Goal: Task Accomplishment & Management: Manage account settings

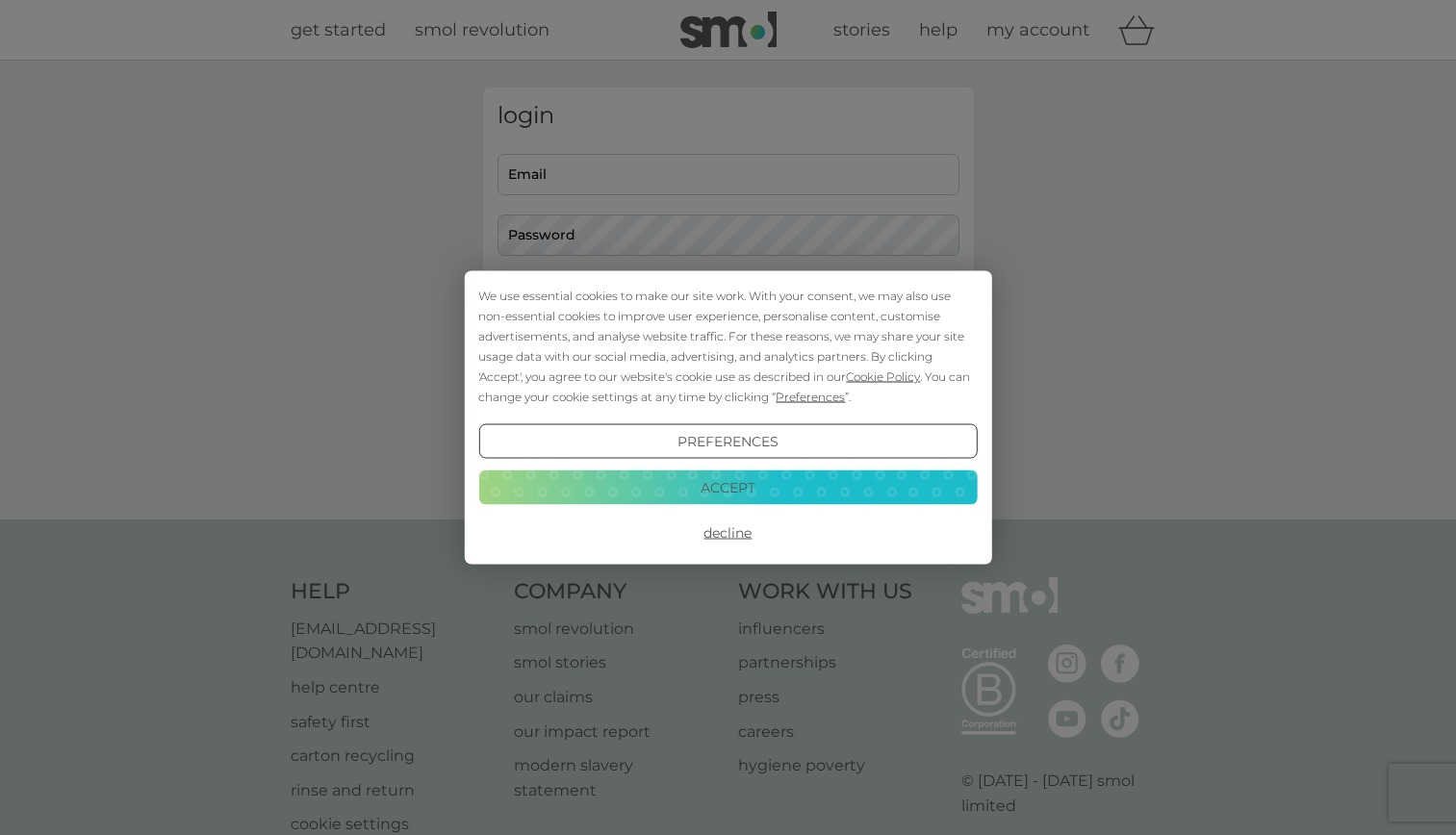
type input "[EMAIL_ADDRESS][DOMAIN_NAME]"
click at [619, 309] on div "We use essential cookies to make our site work. With your consent, we may also …" at bounding box center [728, 346] width 498 height 121
click at [670, 495] on button "Accept" at bounding box center [728, 486] width 498 height 34
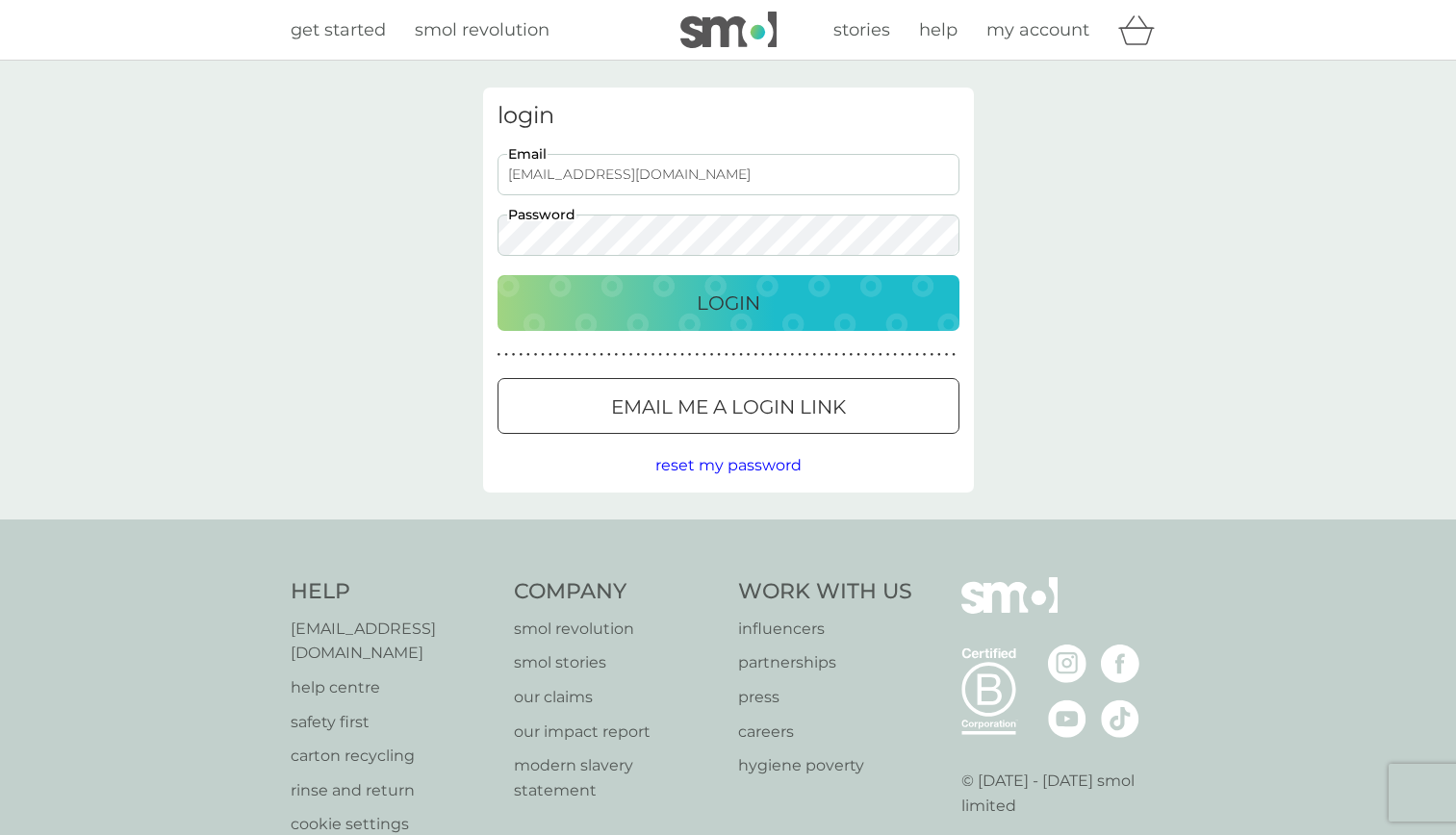
click at [738, 304] on p "Login" at bounding box center [728, 302] width 63 height 31
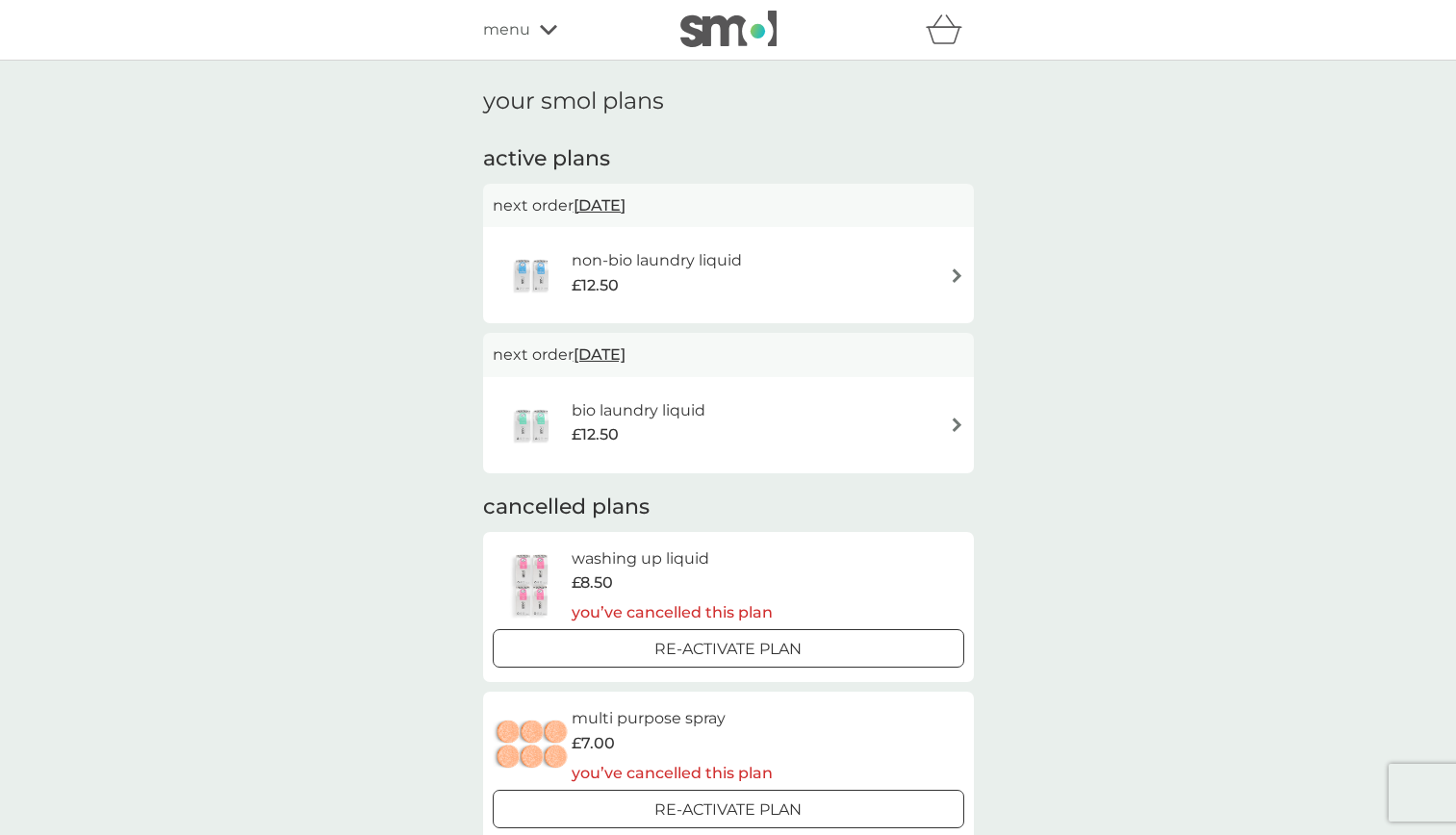
click at [954, 273] on img at bounding box center [957, 276] width 15 height 15
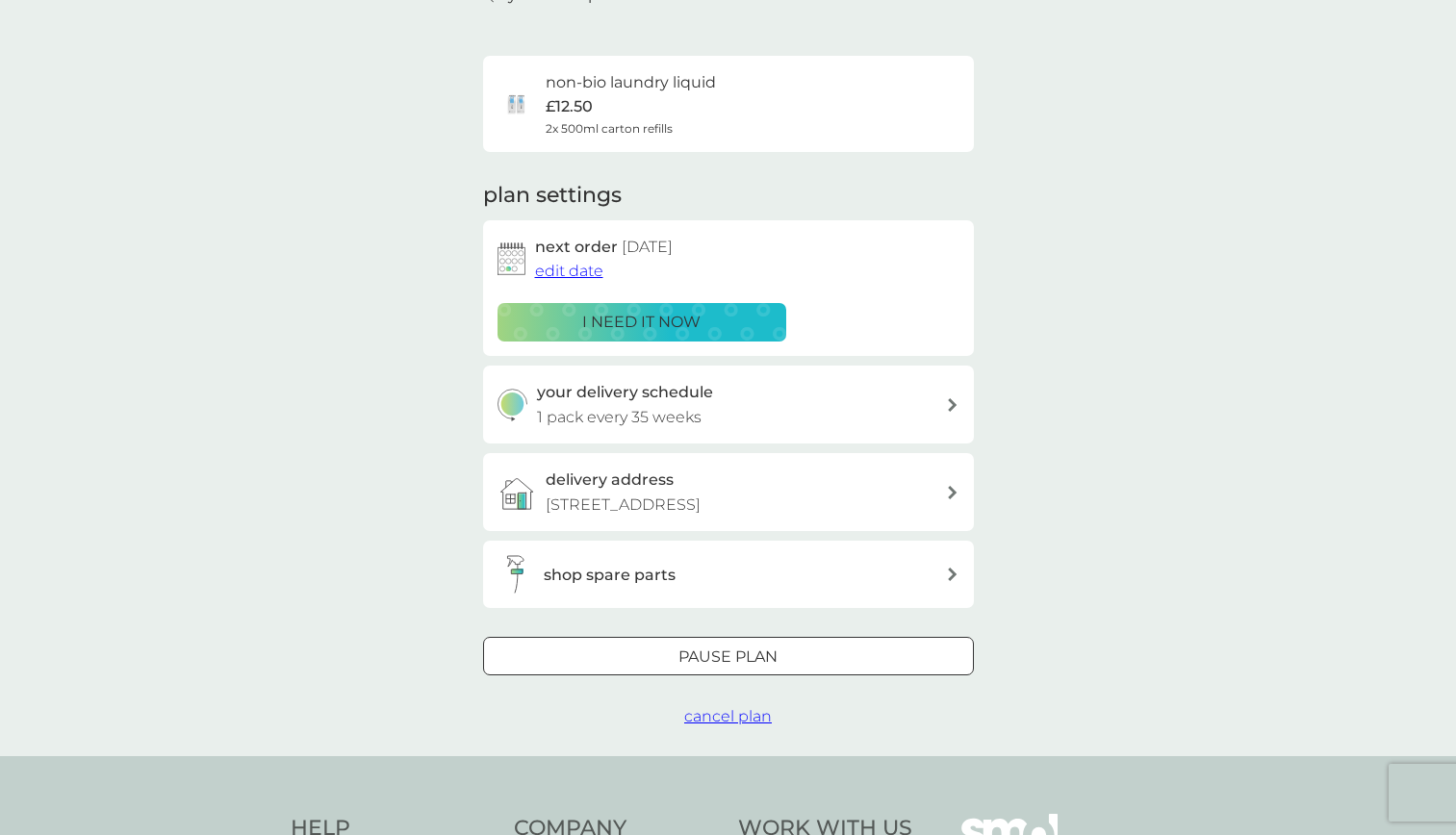
scroll to position [289, 0]
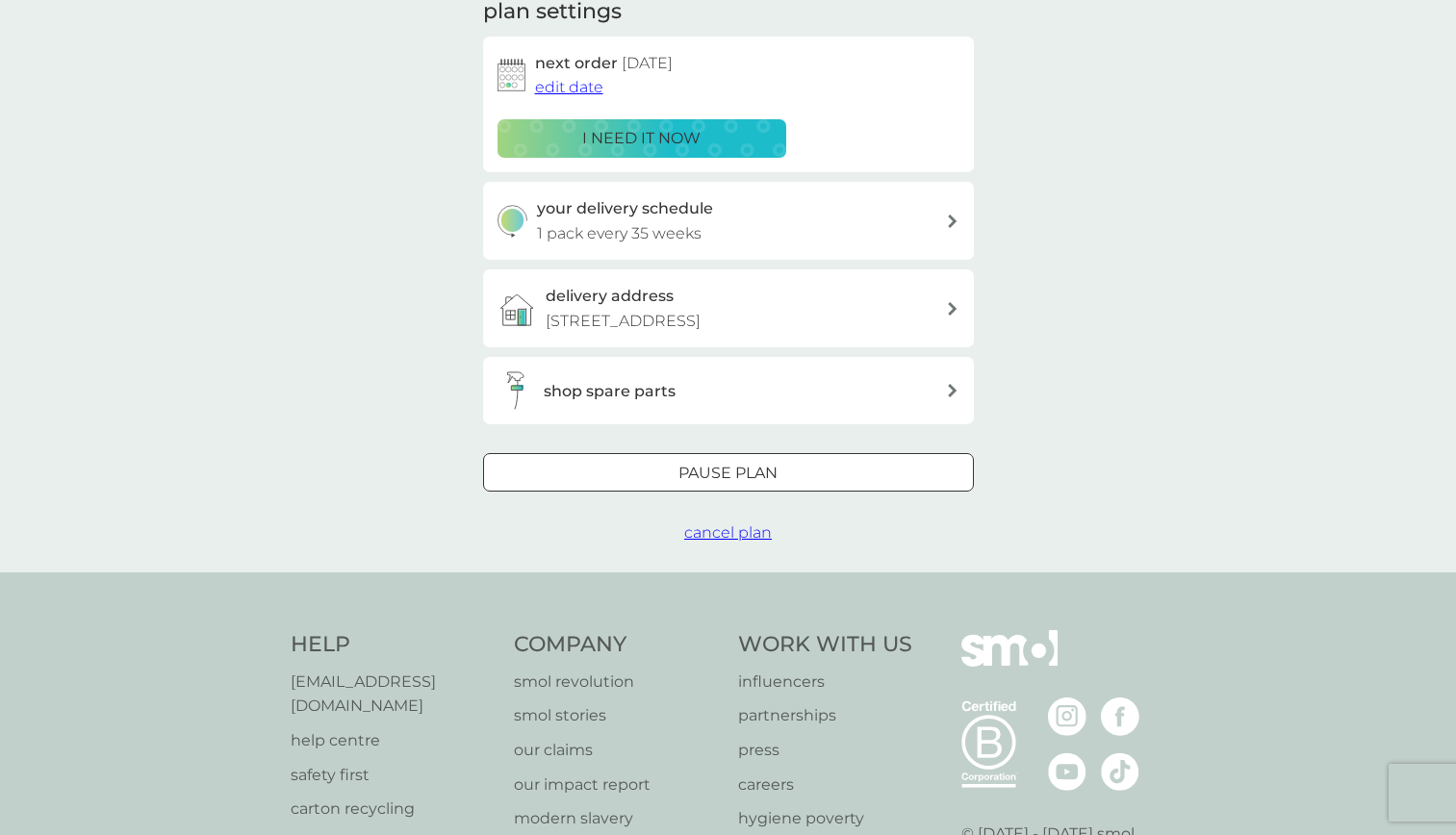
click at [733, 532] on span "cancel plan" at bounding box center [728, 533] width 88 height 19
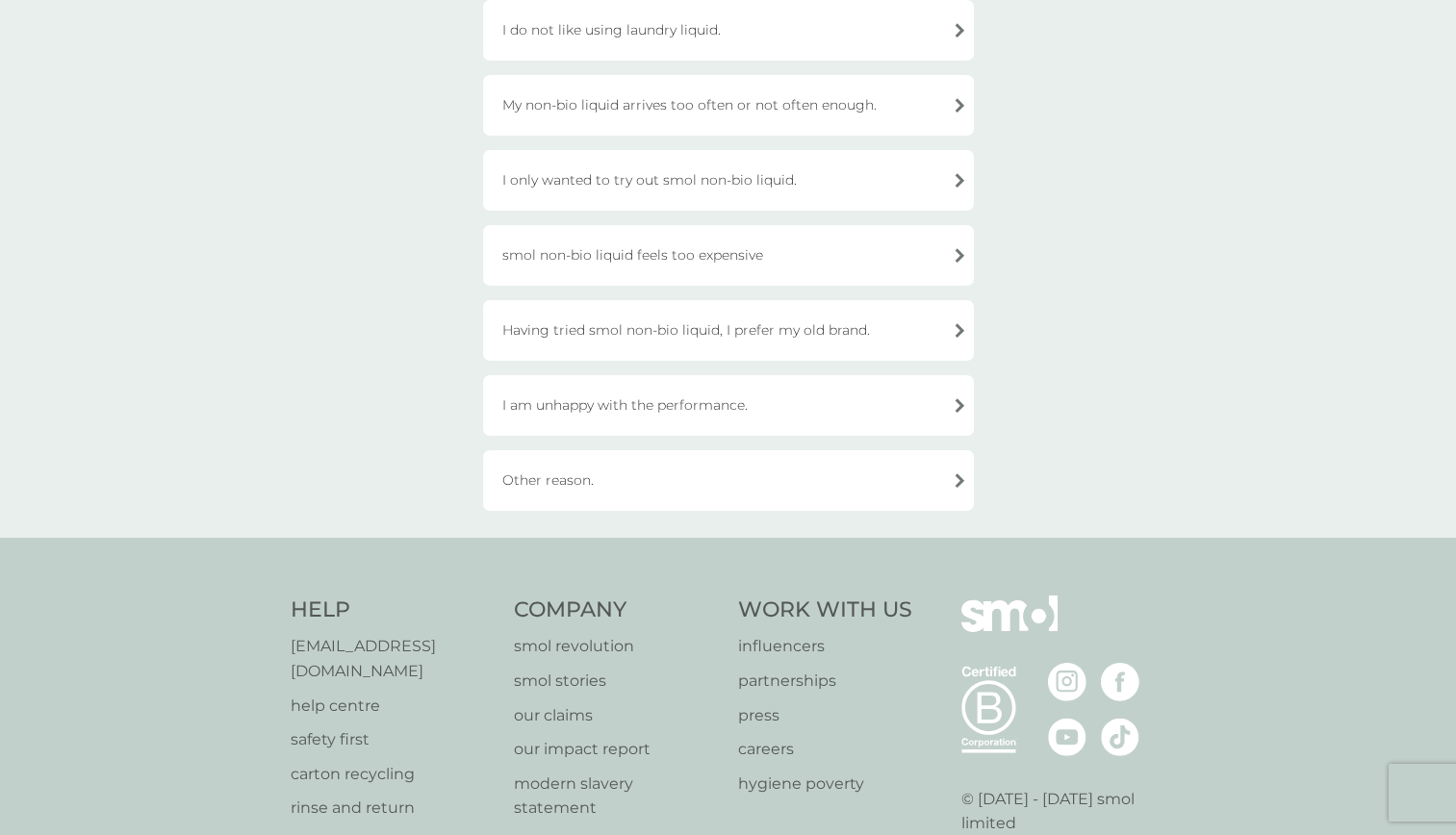
scroll to position [482, 0]
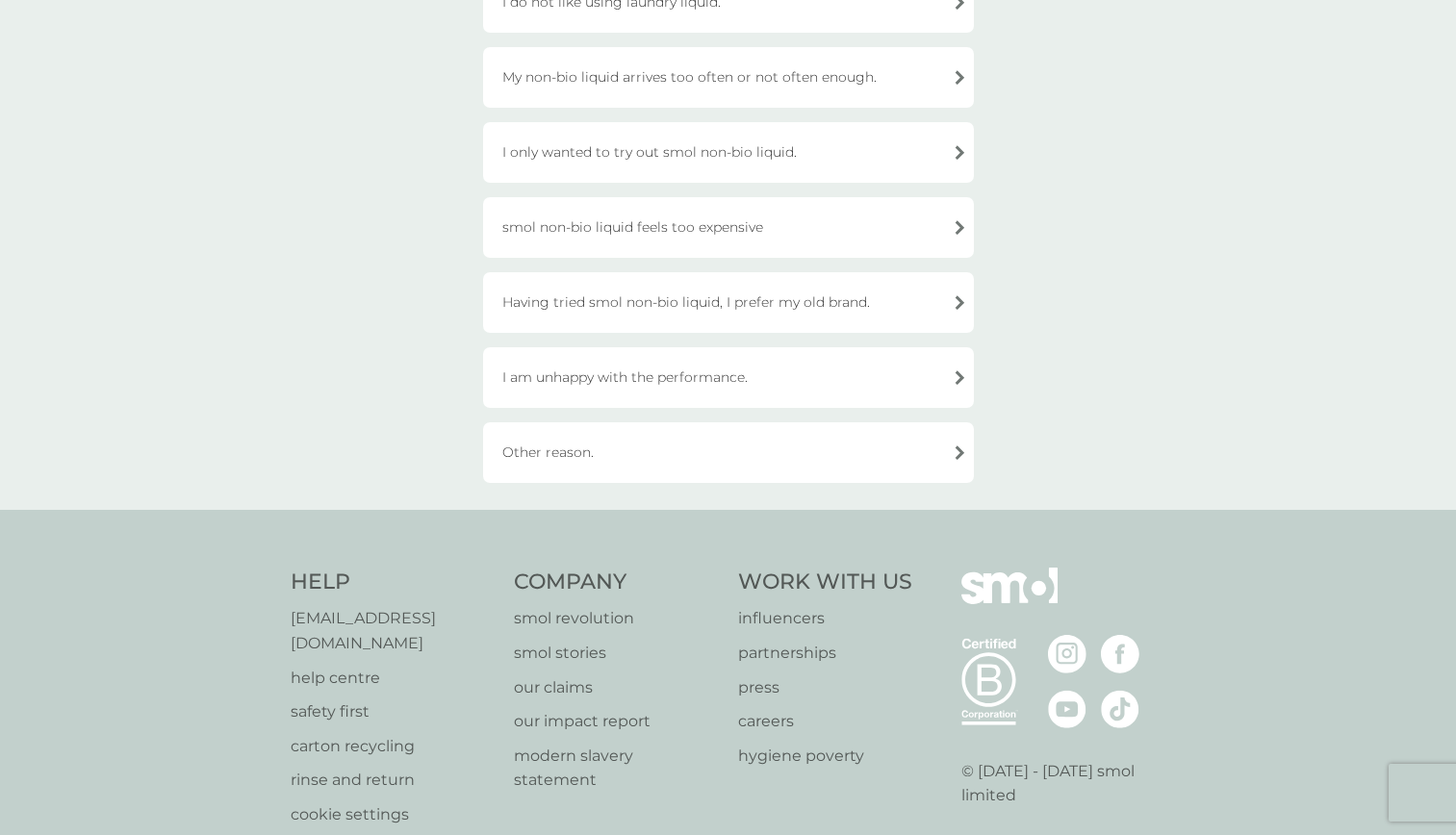
click at [767, 225] on div "smol non-bio liquid feels too expensive" at bounding box center [729, 227] width 491 height 61
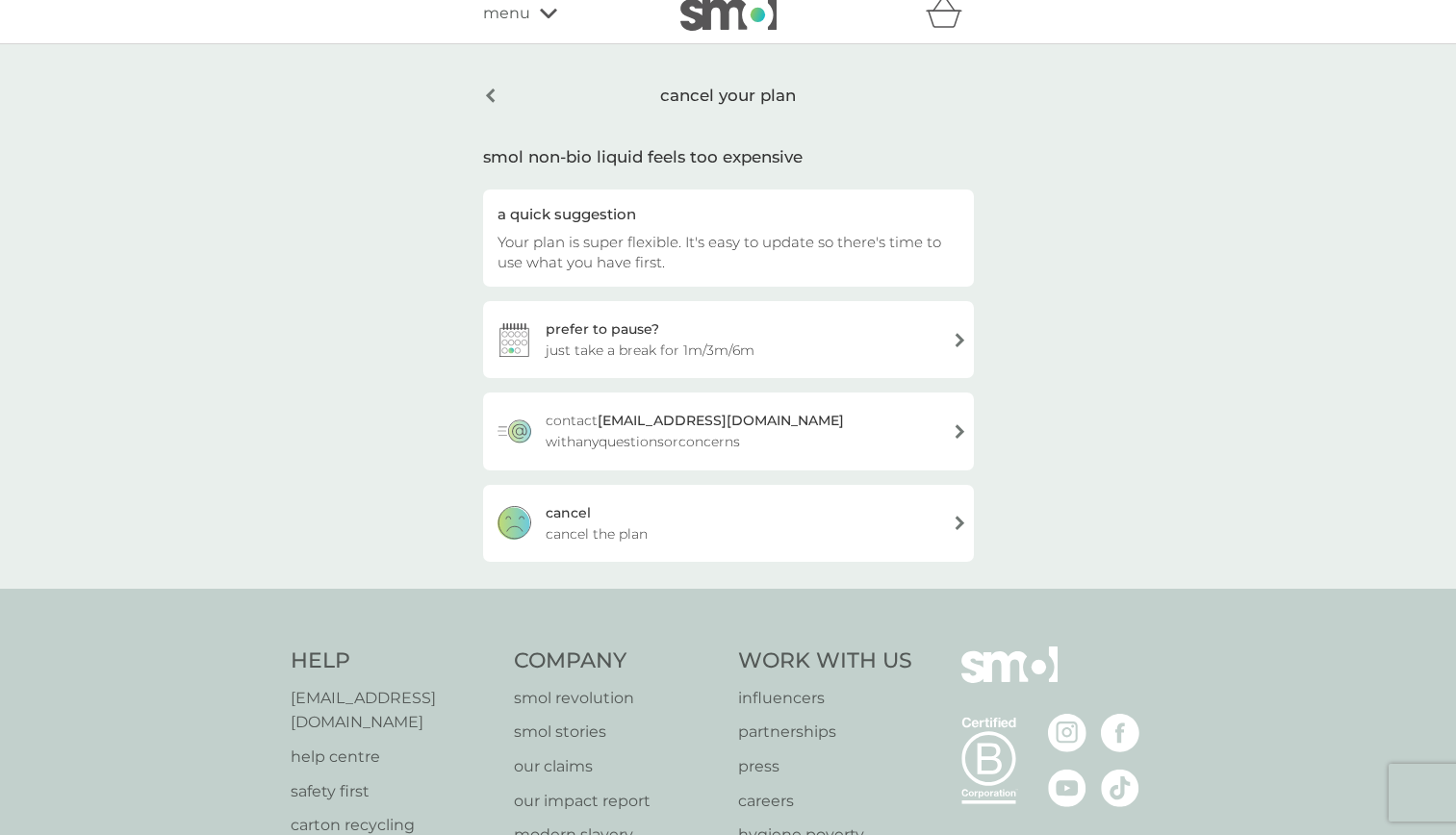
scroll to position [0, 0]
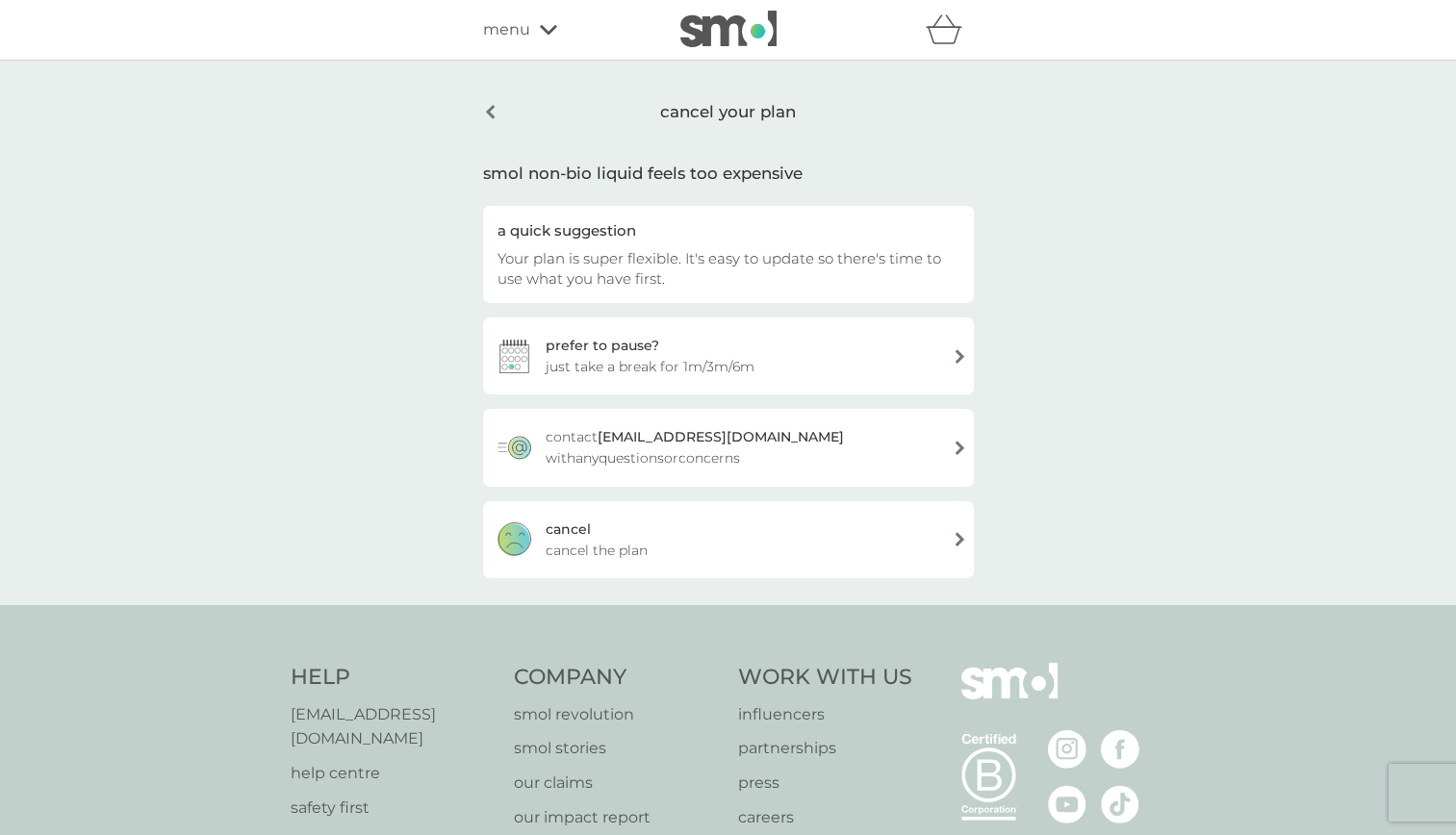
click at [604, 545] on span "cancel the plan" at bounding box center [597, 549] width 102 height 21
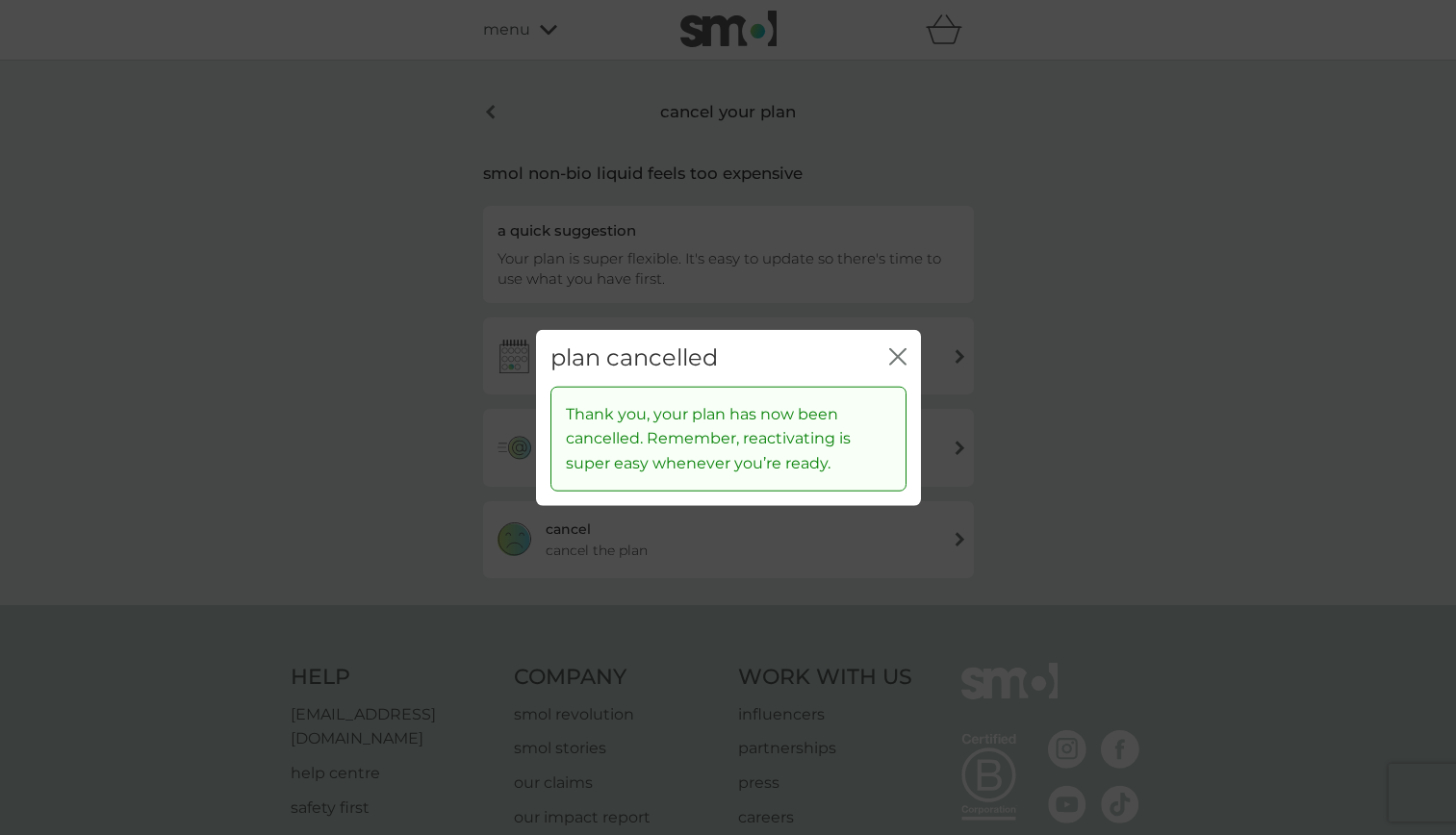
click at [905, 358] on icon "close" at bounding box center [898, 357] width 18 height 18
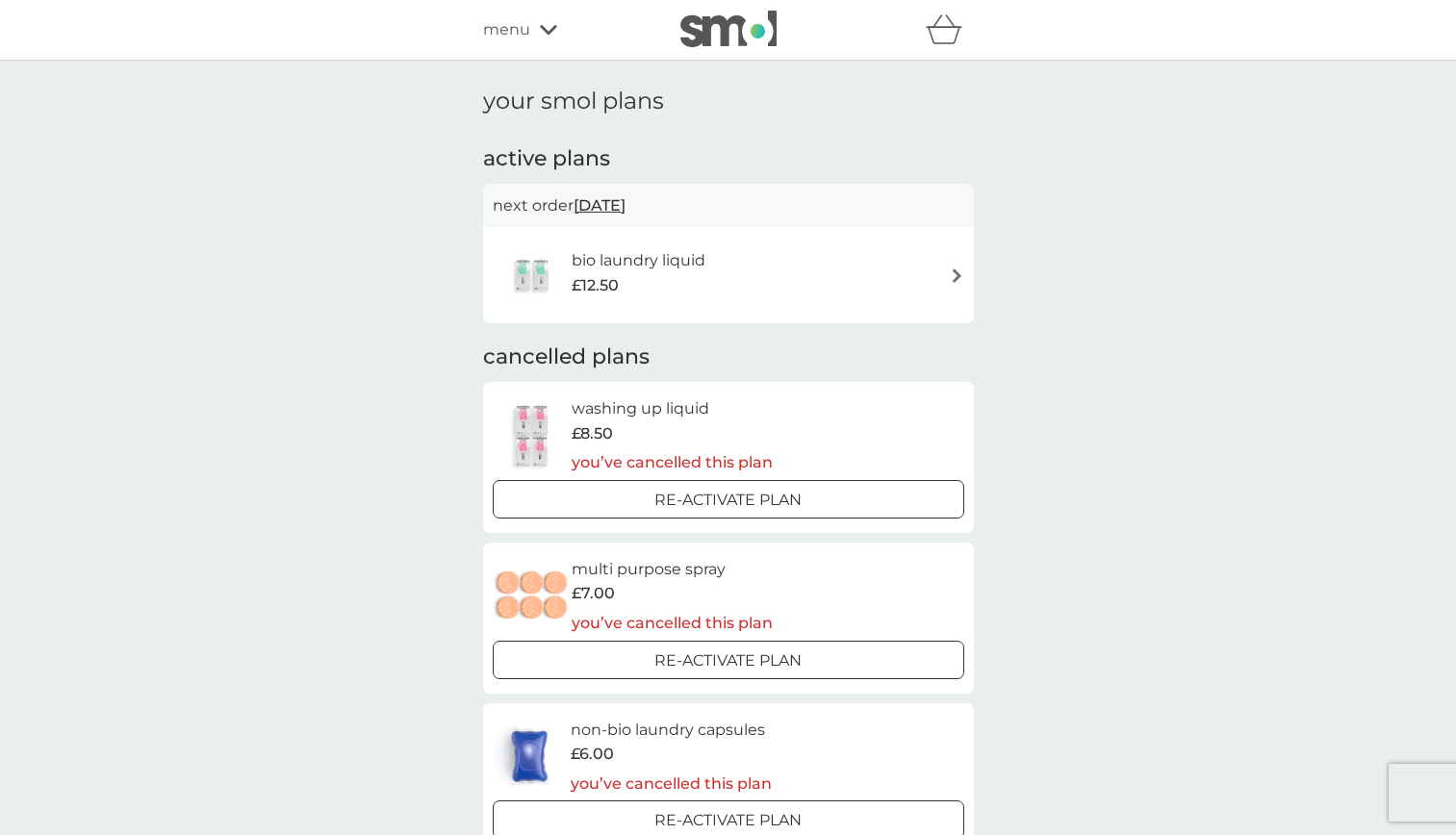
click at [949, 254] on div "bio laundry liquid £12.50" at bounding box center [728, 275] width 472 height 67
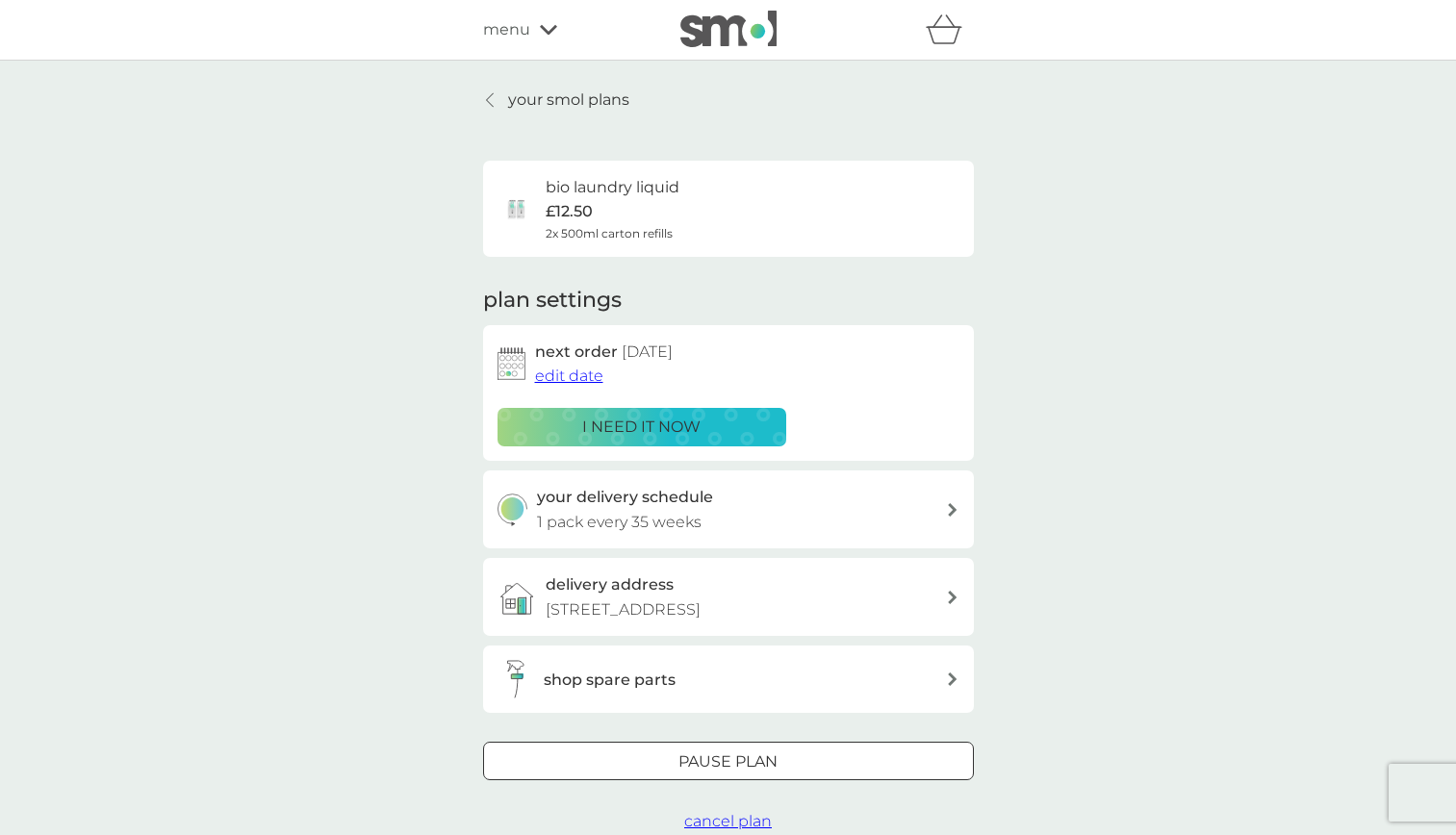
drag, startPoint x: 593, startPoint y: 675, endPoint x: 622, endPoint y: 595, distance: 85.1
click at [622, 595] on div "plan settings next order 4 May 2026 edit date i need it now your delivery sched…" at bounding box center [729, 499] width 491 height 427
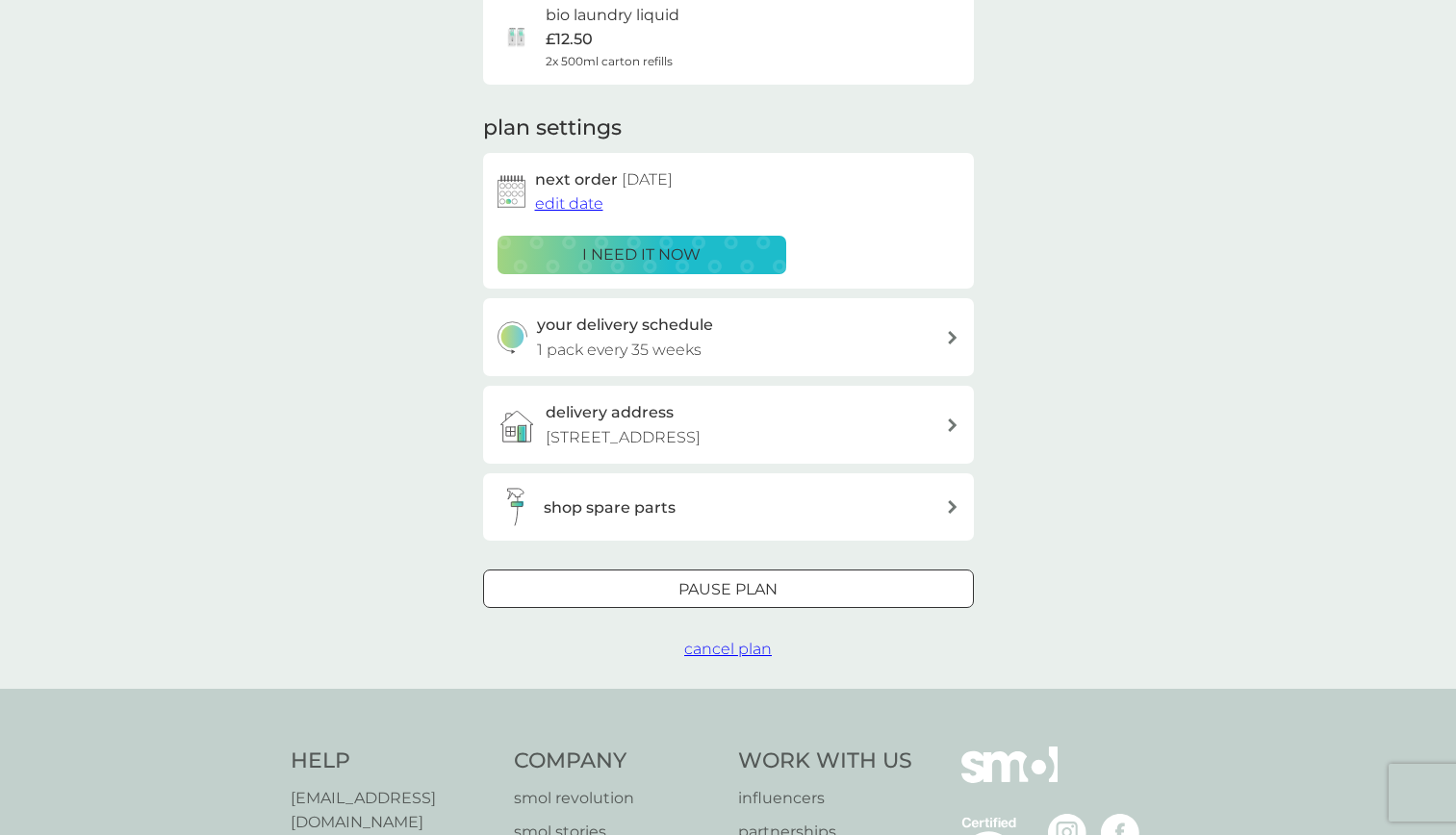
scroll to position [192, 0]
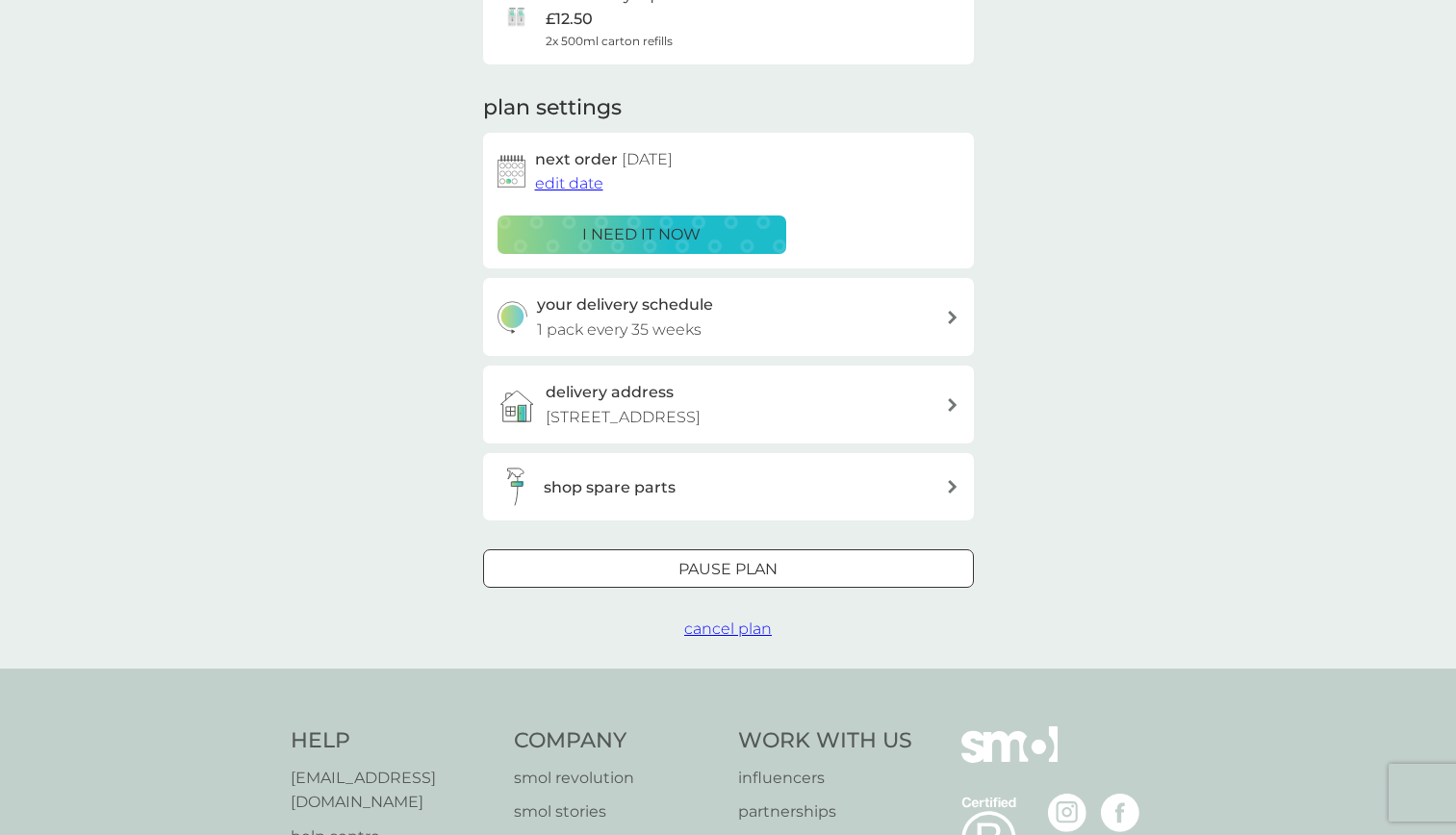
click at [708, 634] on span "cancel plan" at bounding box center [728, 628] width 88 height 19
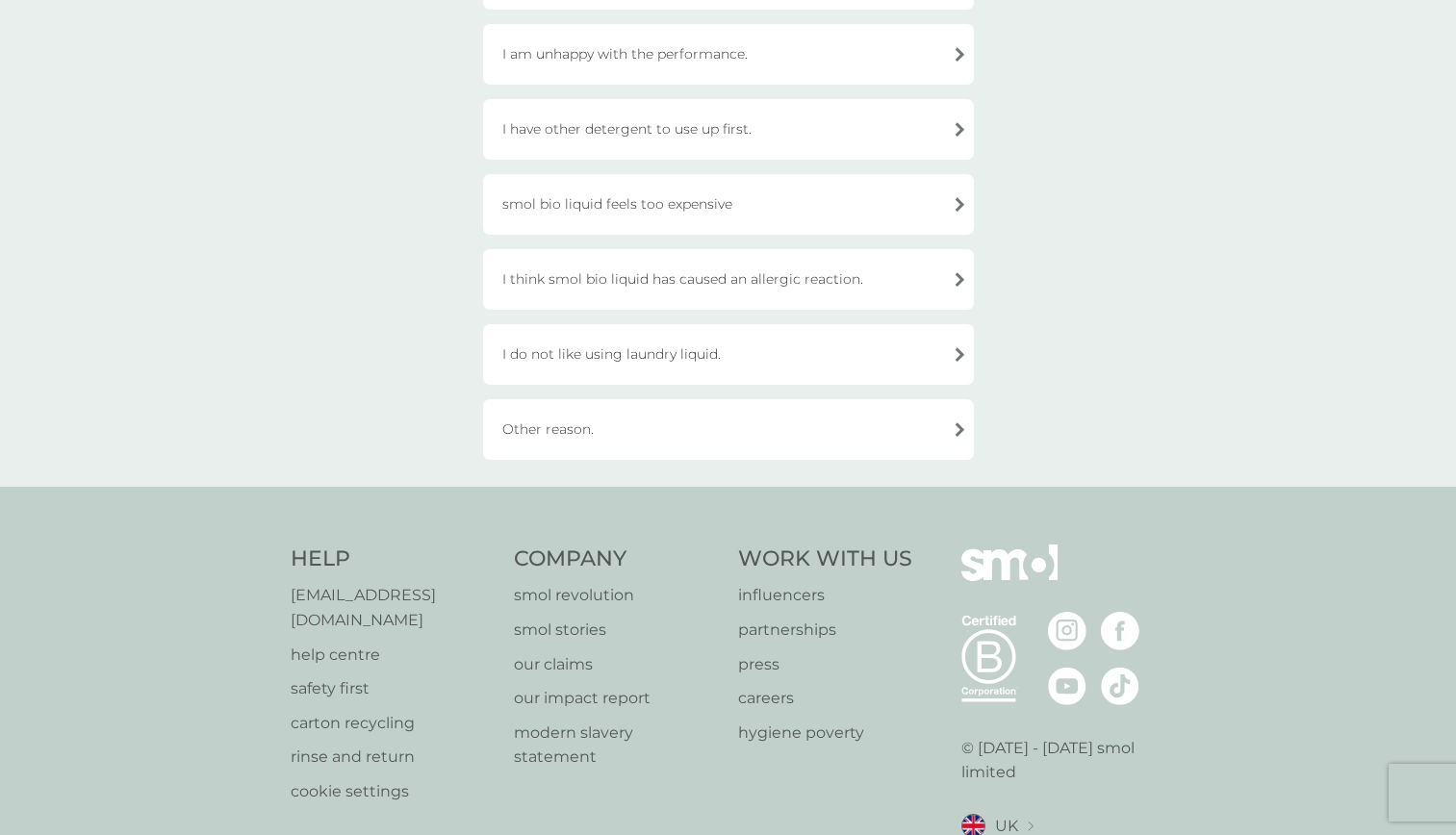
scroll to position [299, 0]
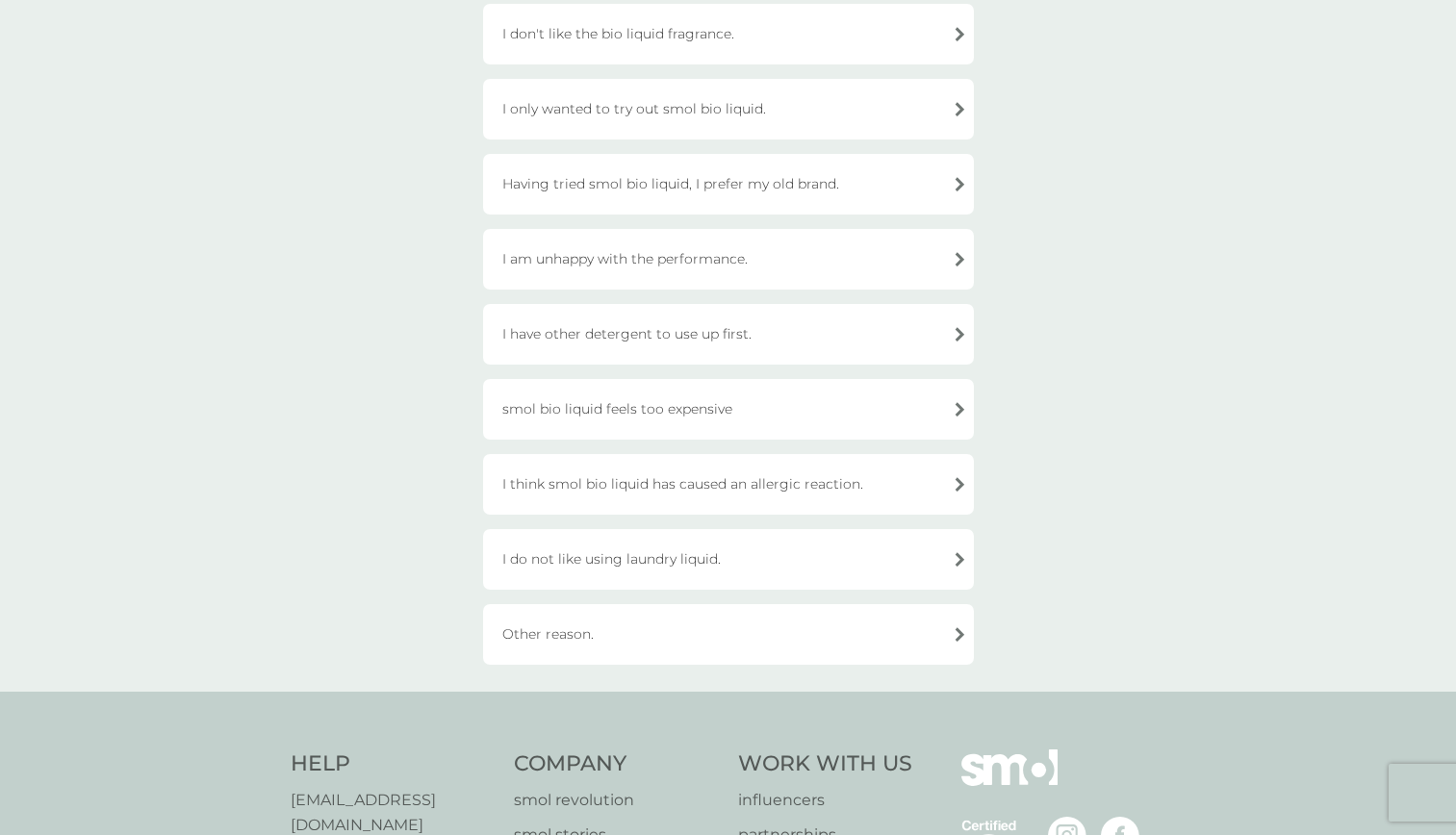
click at [636, 409] on div "smol bio liquid feels too expensive" at bounding box center [729, 410] width 491 height 61
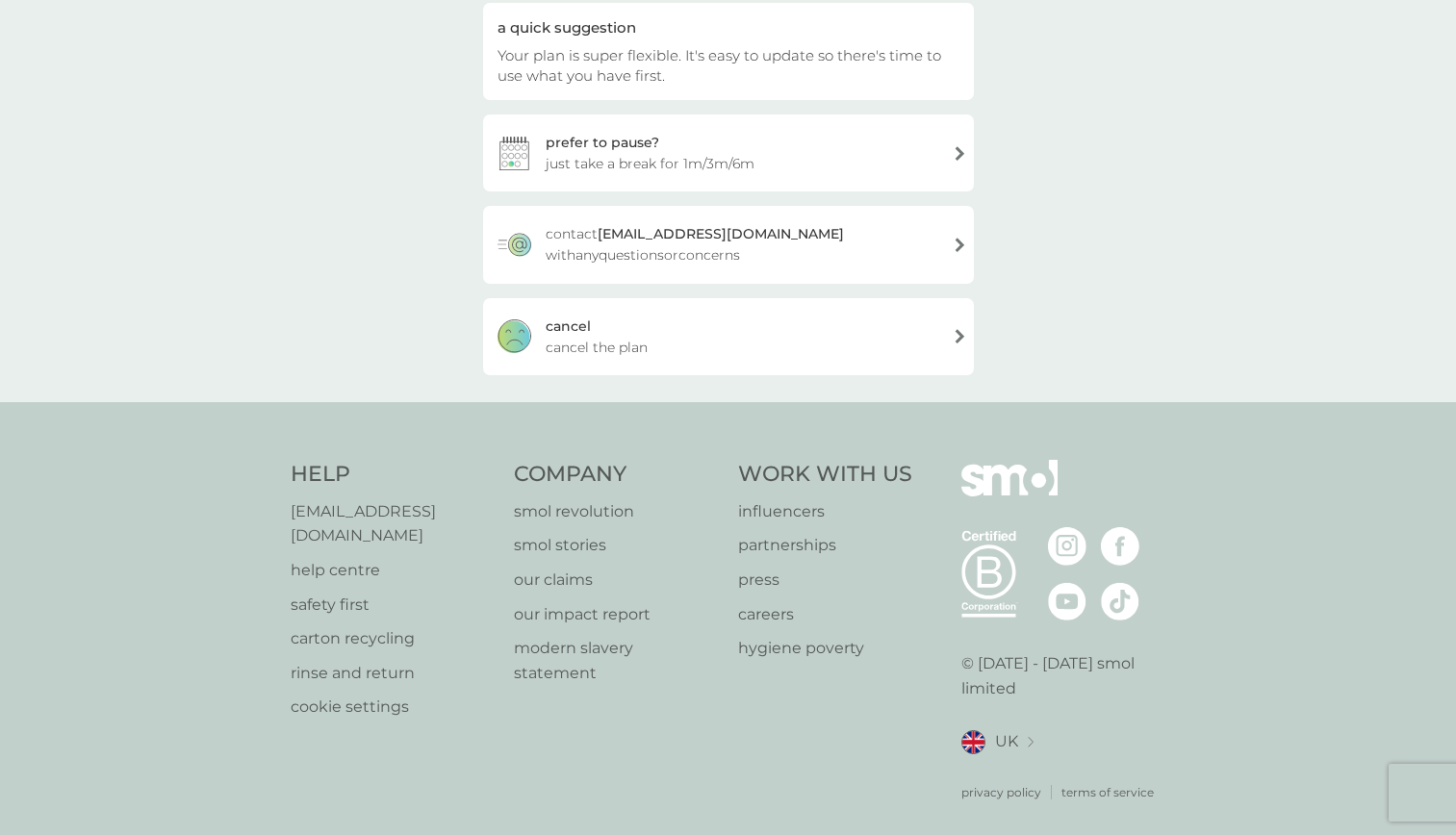
click at [619, 335] on div "cancel cancel the plan" at bounding box center [729, 337] width 491 height 77
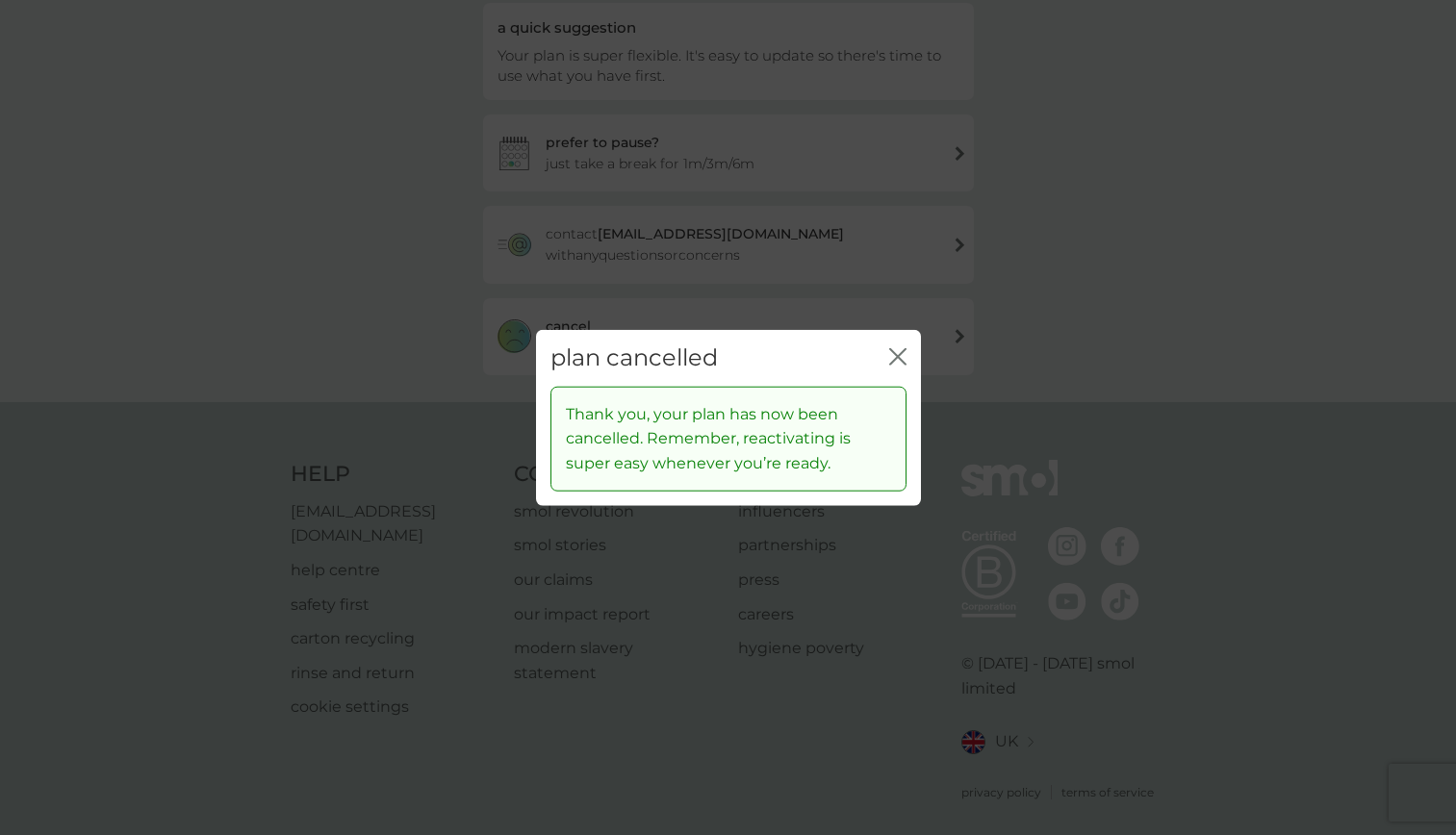
click at [899, 355] on icon "close" at bounding box center [902, 357] width 8 height 16
